Goal: Book appointment/travel/reservation

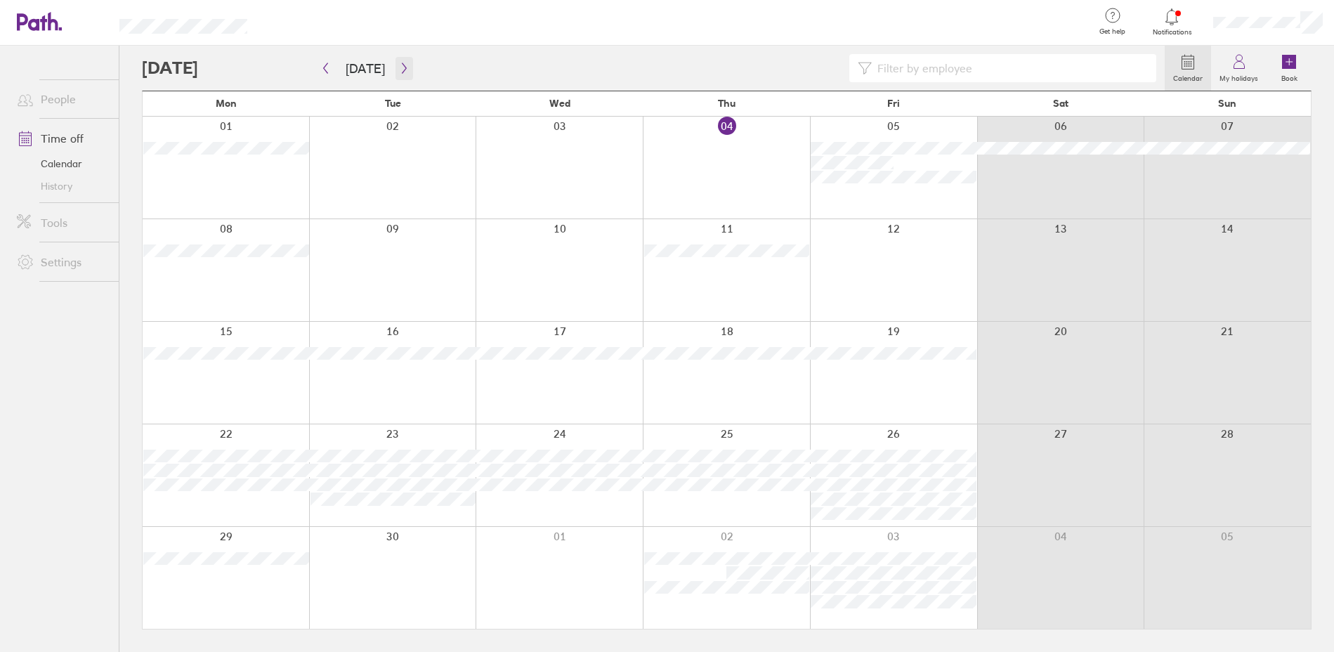
click at [403, 70] on icon "button" at bounding box center [404, 68] width 11 height 11
click at [337, 70] on button "Today" at bounding box center [365, 68] width 62 height 23
click at [540, 263] on div at bounding box center [559, 270] width 167 height 102
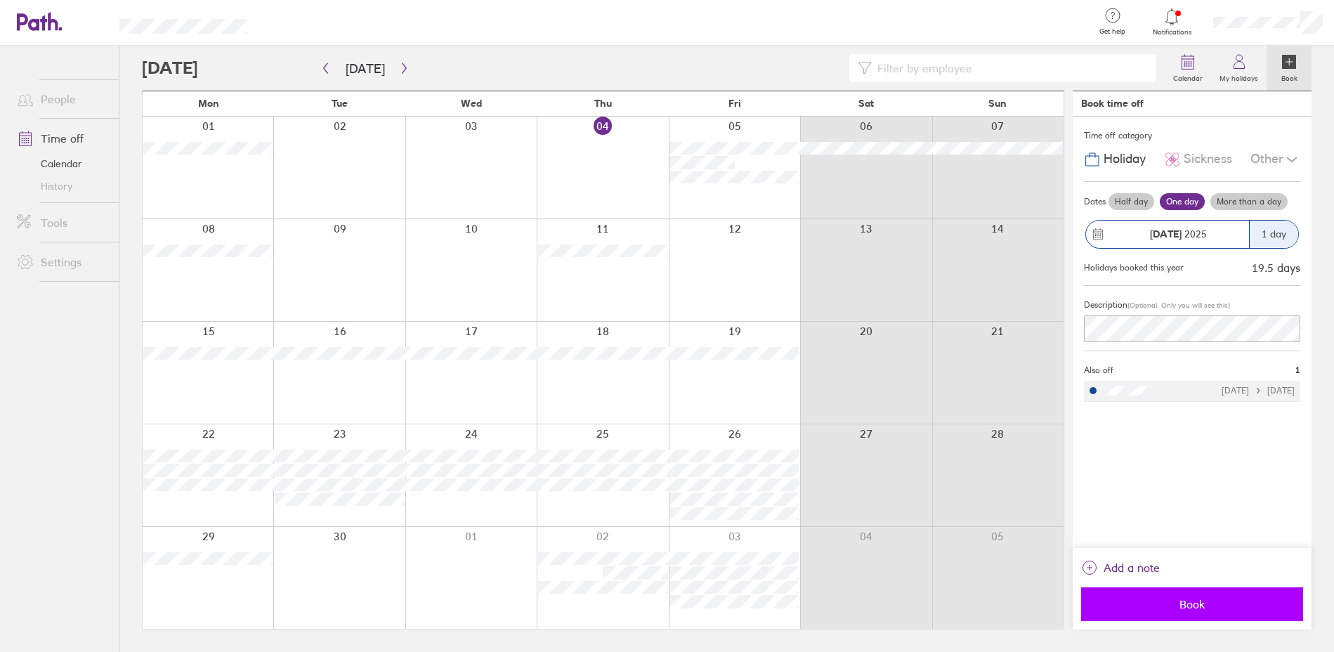
click at [1190, 604] on span "Book" at bounding box center [1192, 604] width 202 height 13
